Goal: Find specific page/section: Find specific page/section

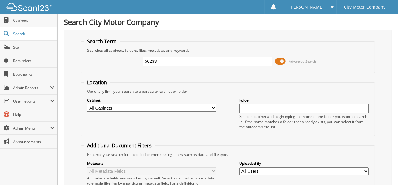
type input "56233"
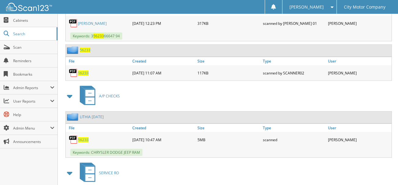
scroll to position [458, 0]
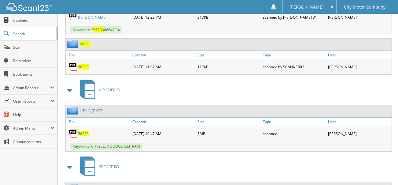
click at [85, 131] on span "56233" at bounding box center [83, 133] width 11 height 5
click at [28, 32] on span "Search" at bounding box center [33, 33] width 40 height 5
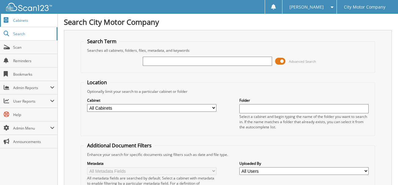
click at [38, 21] on span "Cabinets" at bounding box center [33, 20] width 41 height 5
click at [16, 46] on span "Scan" at bounding box center [33, 47] width 41 height 5
